Goal: Information Seeking & Learning: Learn about a topic

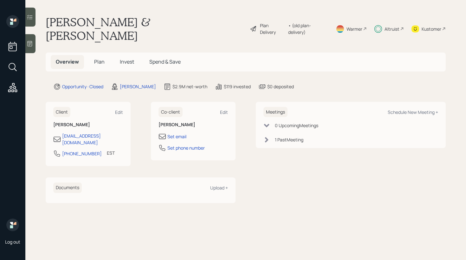
click at [120, 58] on span "Invest" at bounding box center [127, 61] width 14 height 7
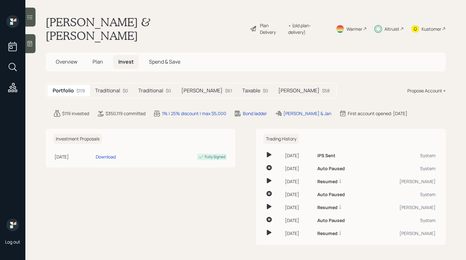
click at [113, 85] on div "Traditional $0" at bounding box center [111, 91] width 43 height 12
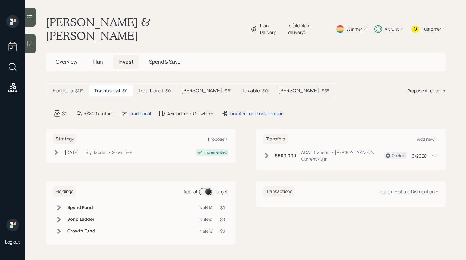
click at [157, 88] on h5 "Traditional" at bounding box center [150, 91] width 25 height 6
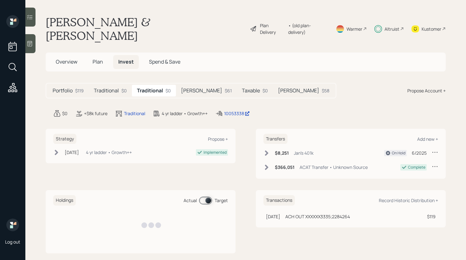
click at [188, 88] on h5 "[PERSON_NAME]" at bounding box center [201, 91] width 41 height 6
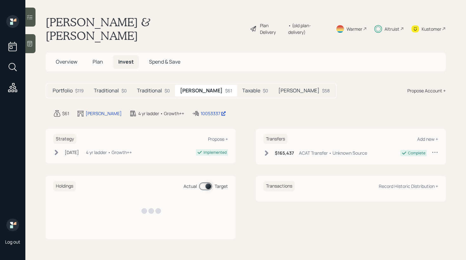
click at [242, 88] on h5 "Taxable" at bounding box center [251, 91] width 18 height 6
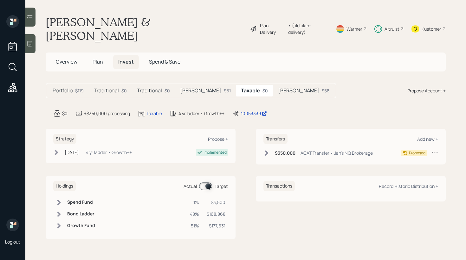
click at [423, 26] on div "Kustomer" at bounding box center [431, 29] width 20 height 7
